Goal: Check status

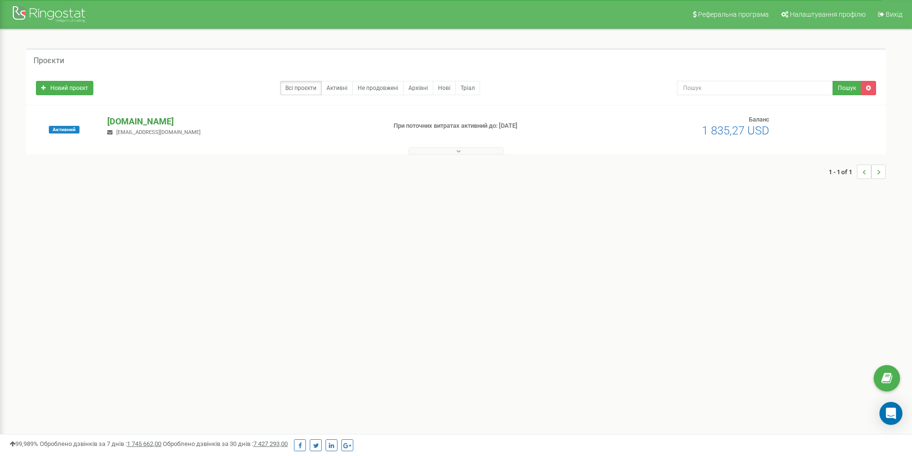
click at [148, 119] on p "[DOMAIN_NAME]" at bounding box center [242, 121] width 271 height 12
click at [149, 123] on p "[DOMAIN_NAME]" at bounding box center [242, 121] width 271 height 12
